Goal: Find contact information

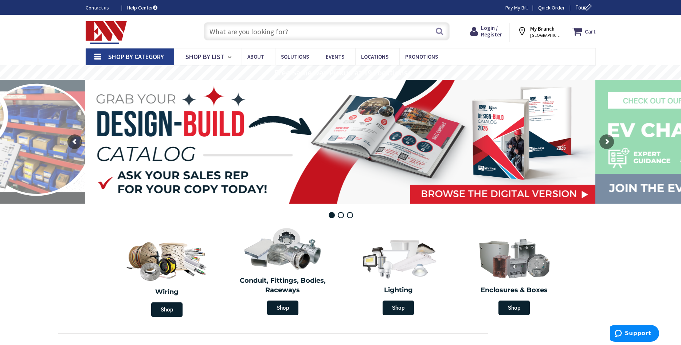
click at [262, 32] on input "text" at bounding box center [327, 31] width 246 height 18
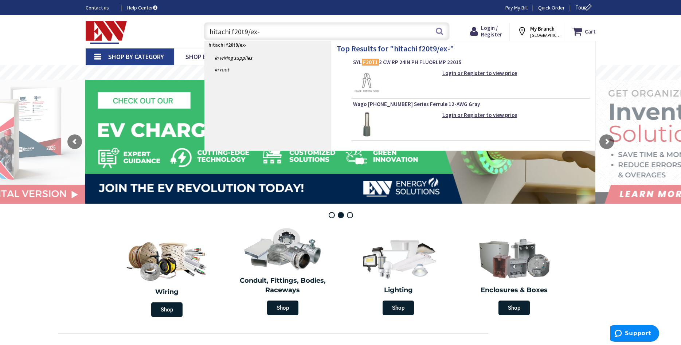
type input "hitachi f20t9/ex-n"
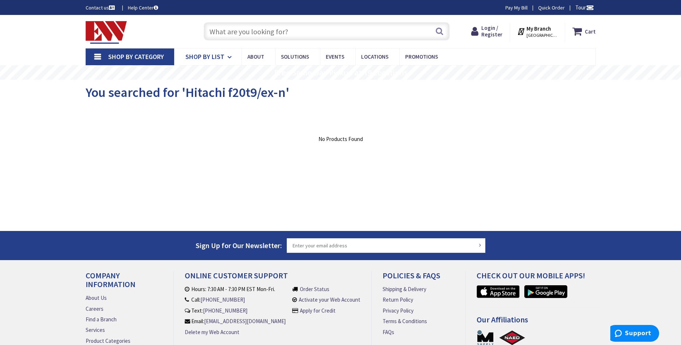
click at [227, 56] on icon at bounding box center [230, 57] width 7 height 16
click at [102, 29] on img at bounding box center [107, 32] width 42 height 23
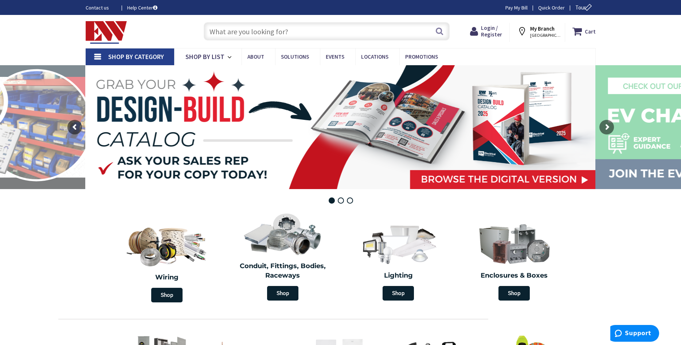
click at [97, 8] on link "Contact us" at bounding box center [101, 7] width 30 height 7
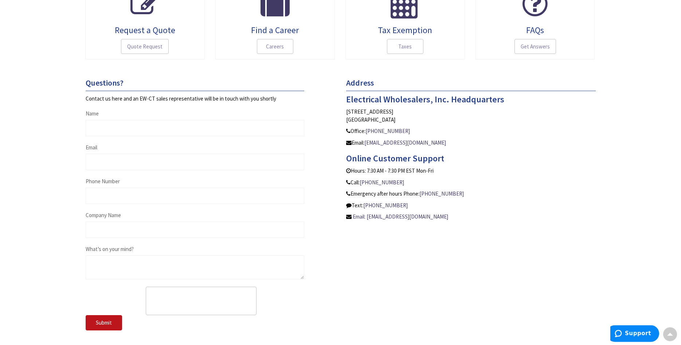
scroll to position [260, 0]
